Goal: Transaction & Acquisition: Subscribe to service/newsletter

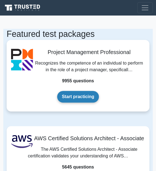
click at [71, 96] on link "Start practicing" at bounding box center [78, 97] width 42 height 12
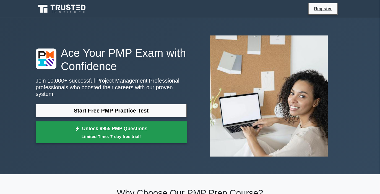
click at [93, 127] on link "Unlock 9955 PMP Questions Limited Time: 7-day free trial!" at bounding box center [111, 132] width 151 height 22
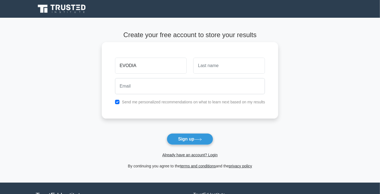
type input "EVODIA"
click at [220, 67] on input "text" at bounding box center [230, 66] width 72 height 16
type input "KOMUGISHA"
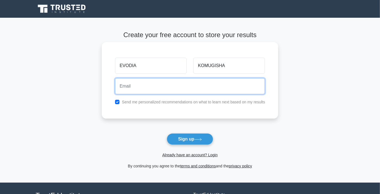
click at [134, 86] on input "email" at bounding box center [190, 86] width 150 height 16
type input "W"
type input "www.komugishaevodia"
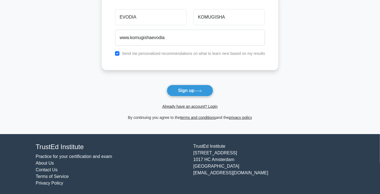
scroll to position [49, 0]
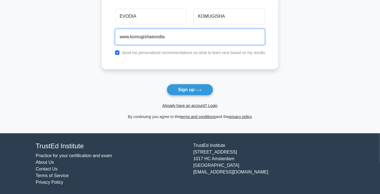
click at [166, 37] on input "www.komugishaevodia" at bounding box center [190, 37] width 150 height 16
click at [165, 37] on input "www.komugishaevodia" at bounding box center [190, 37] width 150 height 16
click at [167, 84] on button "Sign up" at bounding box center [190, 90] width 47 height 12
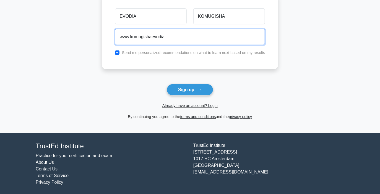
click at [167, 84] on button "Sign up" at bounding box center [190, 90] width 47 height 12
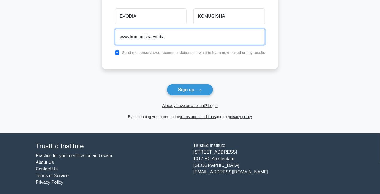
click at [167, 84] on button "Sign up" at bounding box center [190, 90] width 47 height 12
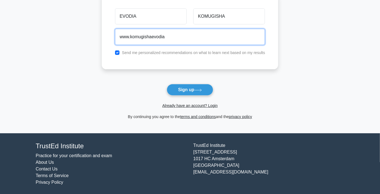
click at [167, 84] on button "Sign up" at bounding box center [190, 90] width 47 height 12
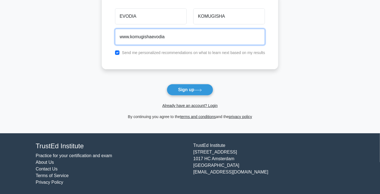
click at [167, 84] on button "Sign up" at bounding box center [190, 90] width 47 height 12
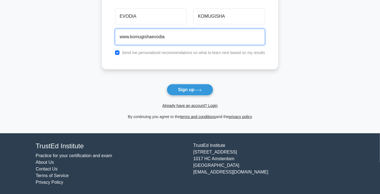
click at [167, 84] on button "Sign up" at bounding box center [190, 90] width 47 height 12
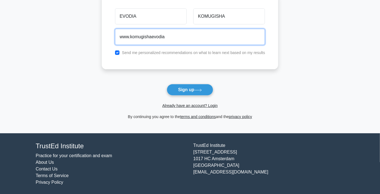
click at [167, 84] on button "Sign up" at bounding box center [190, 90] width 47 height 12
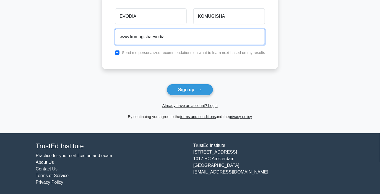
click at [167, 84] on button "Sign up" at bounding box center [190, 90] width 47 height 12
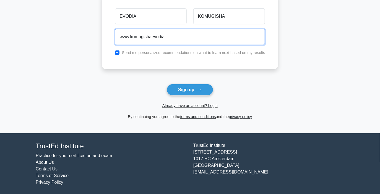
click at [167, 84] on button "Sign up" at bounding box center [190, 90] width 47 height 12
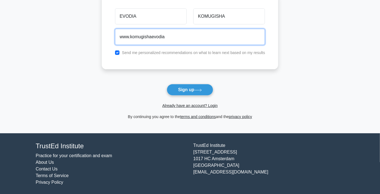
click at [167, 84] on button "Sign up" at bounding box center [190, 90] width 47 height 12
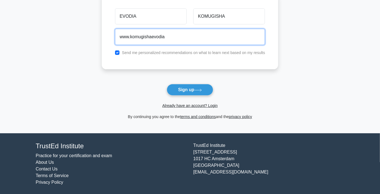
click at [167, 84] on button "Sign up" at bounding box center [190, 90] width 47 height 12
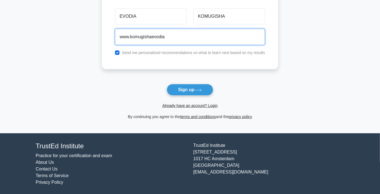
click at [167, 84] on button "Sign up" at bounding box center [190, 90] width 47 height 12
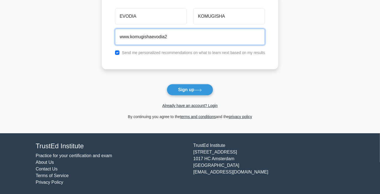
click at [167, 84] on button "Sign up" at bounding box center [190, 90] width 47 height 12
click at [165, 37] on input "www.komugishaevodia222" at bounding box center [190, 37] width 150 height 16
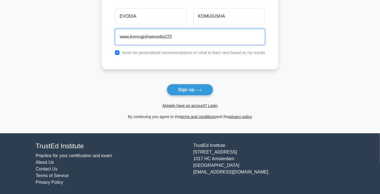
click at [172, 36] on input "www.komugishaevodia222" at bounding box center [190, 37] width 150 height 16
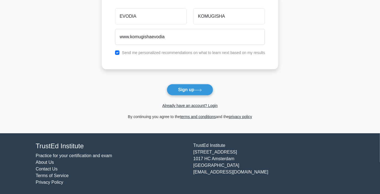
click at [218, 52] on label "Send me personalized recommendations on what to learn next based on my results" at bounding box center [193, 52] width 143 height 4
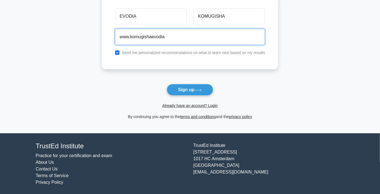
click at [167, 37] on input "www.komugishaevodia" at bounding box center [190, 37] width 150 height 16
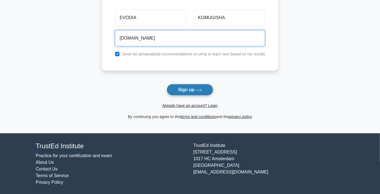
type input "www.komugishaevodia.com"
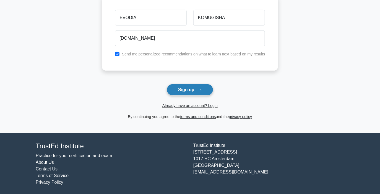
click at [186, 89] on button "Sign up" at bounding box center [190, 90] width 47 height 12
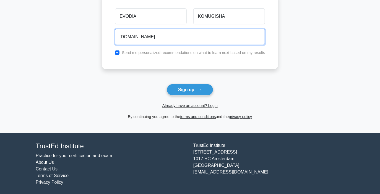
click at [177, 38] on input "www.komugishaevodia.com" at bounding box center [190, 37] width 150 height 16
click at [165, 37] on input "www.komugishaevodia.com" at bounding box center [190, 37] width 150 height 16
